Goal: Check status: Check status

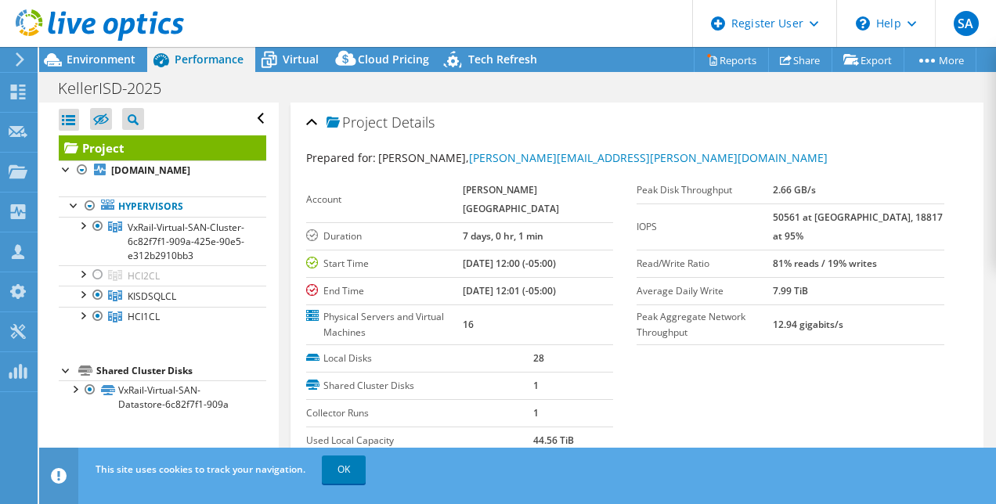
select select "USD"
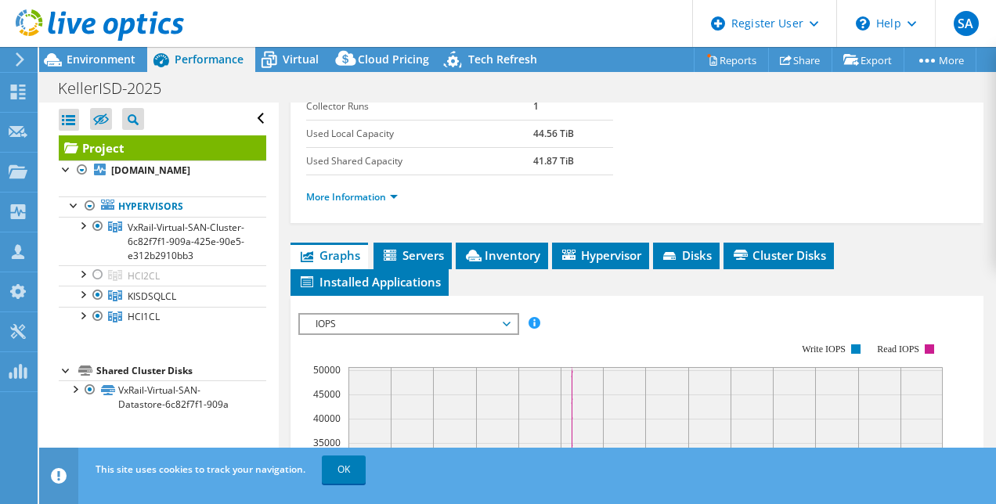
scroll to position [309, 0]
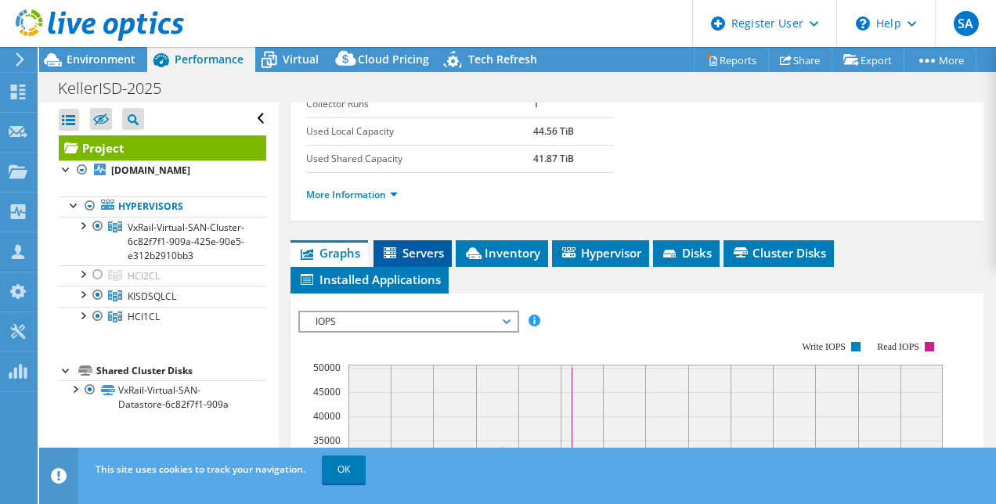
click at [411, 251] on span "Servers" at bounding box center [412, 253] width 63 height 16
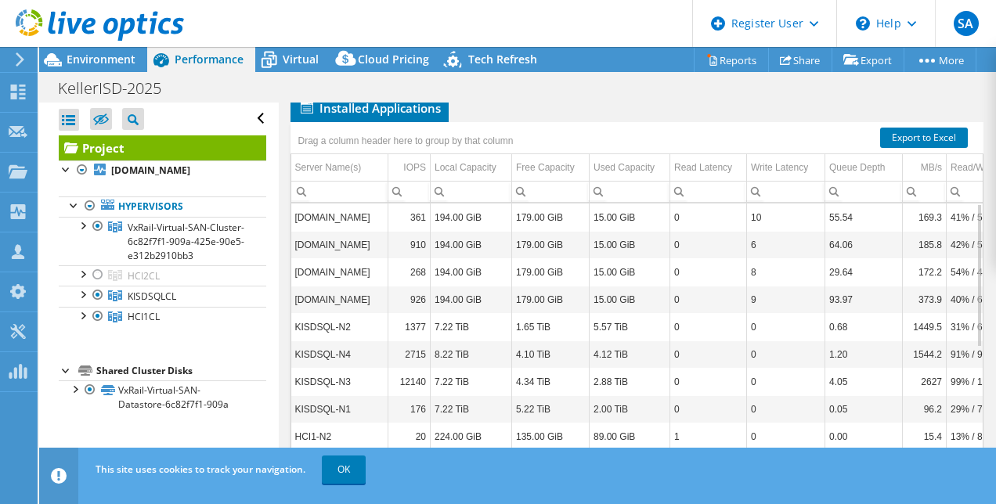
scroll to position [491, 0]
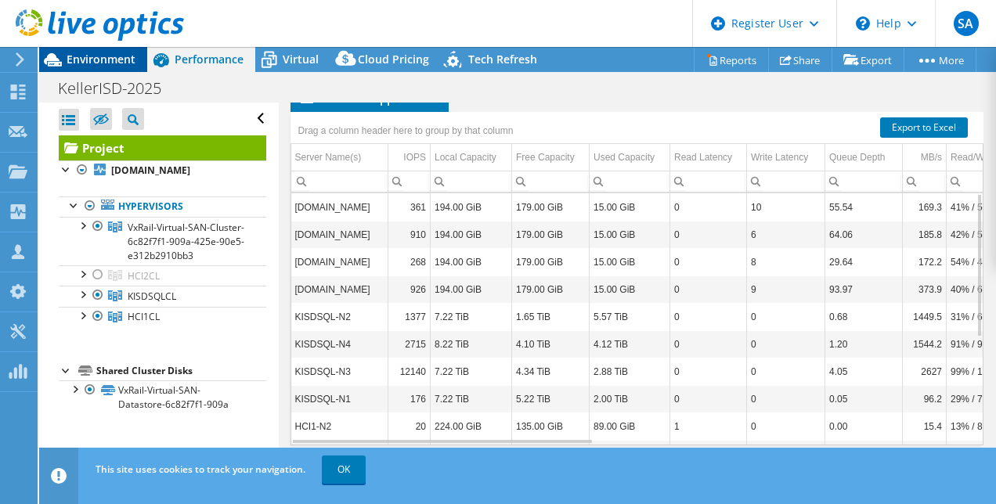
click at [97, 61] on span "Environment" at bounding box center [101, 59] width 69 height 15
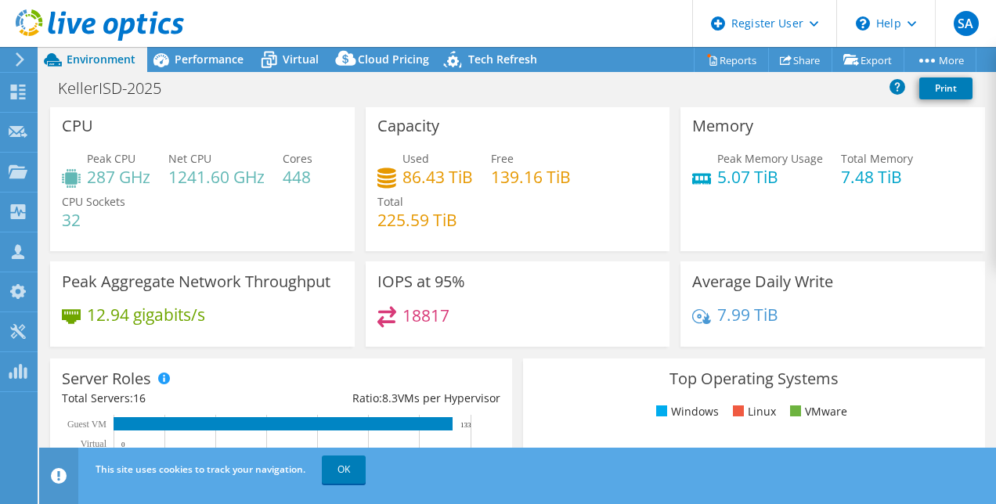
scroll to position [0, 0]
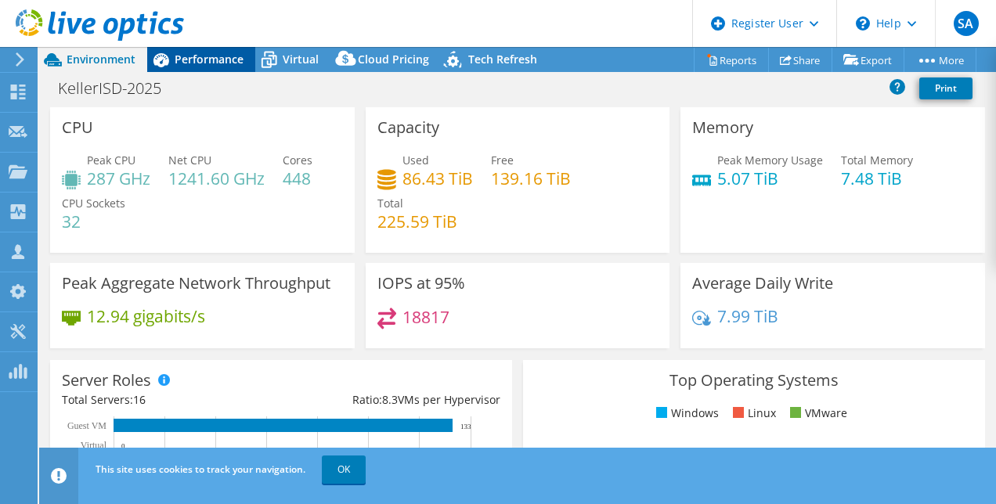
click at [182, 62] on span "Performance" at bounding box center [209, 59] width 69 height 15
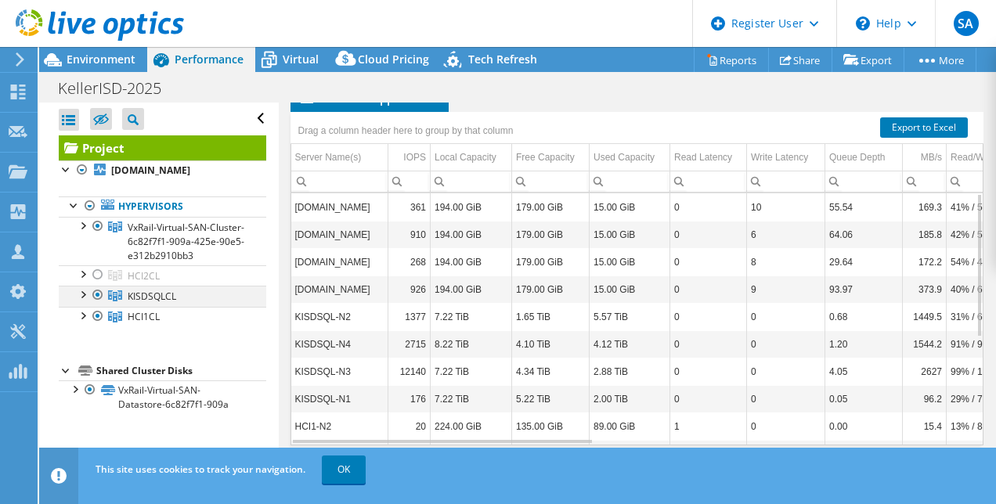
click at [91, 305] on div at bounding box center [98, 295] width 16 height 19
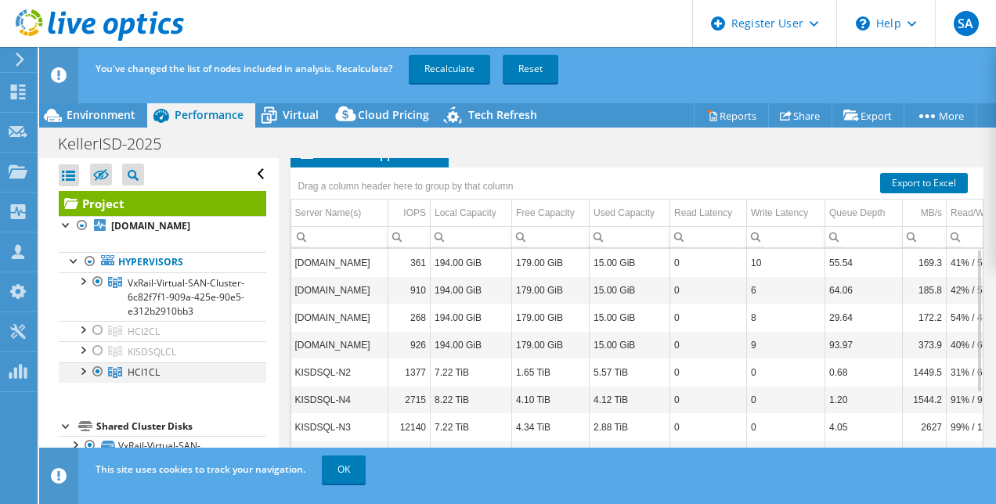
click at [90, 381] on div at bounding box center [98, 371] width 16 height 19
click at [976, 254] on div "Data grid" at bounding box center [979, 321] width 6 height 144
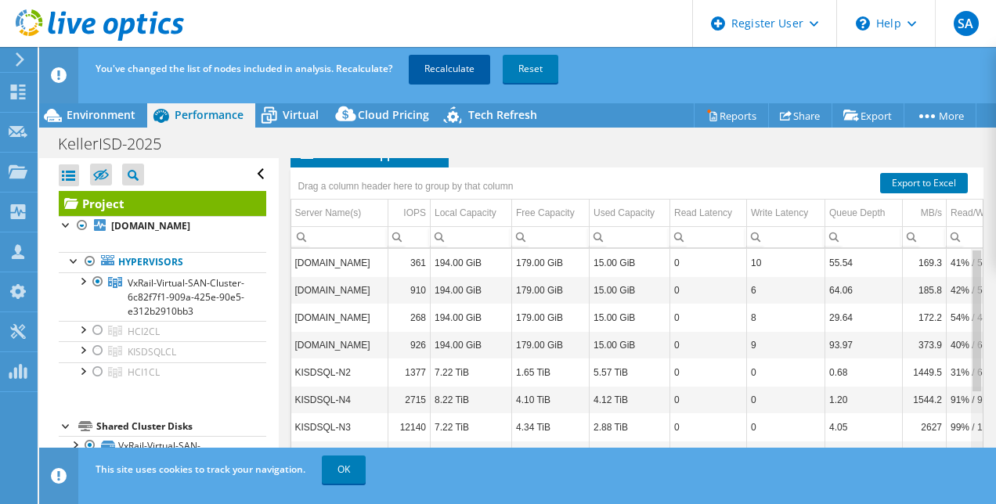
click at [457, 74] on link "Recalculate" at bounding box center [449, 69] width 81 height 28
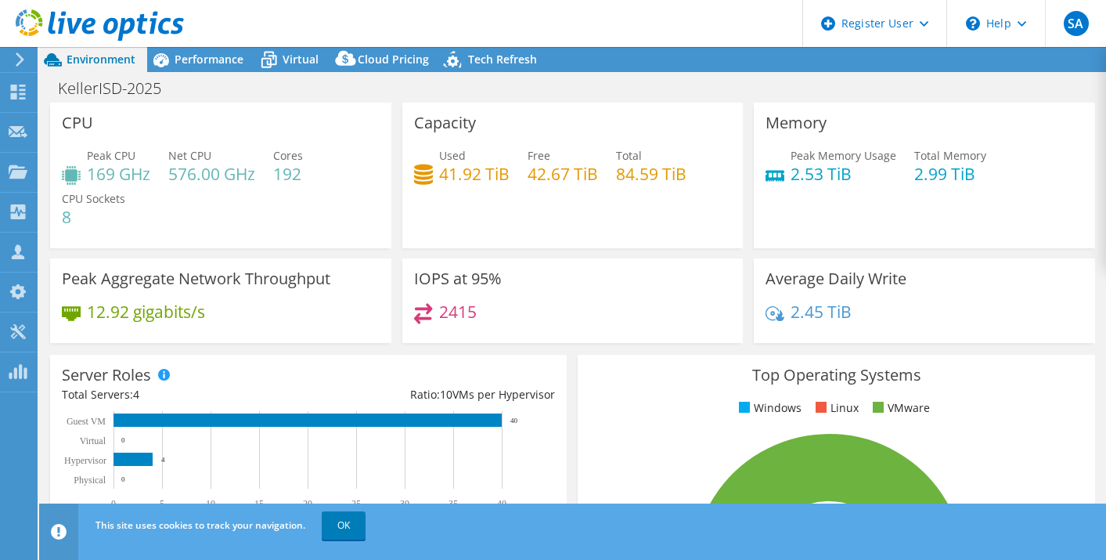
select select "USD"
